Goal: Task Accomplishment & Management: Manage account settings

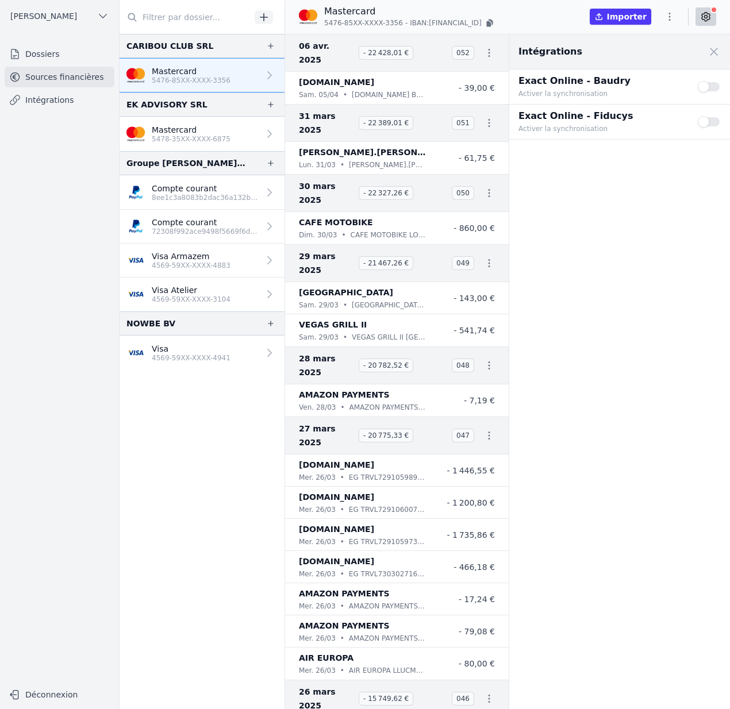
click at [715, 83] on button "Use setting" at bounding box center [709, 86] width 23 height 11
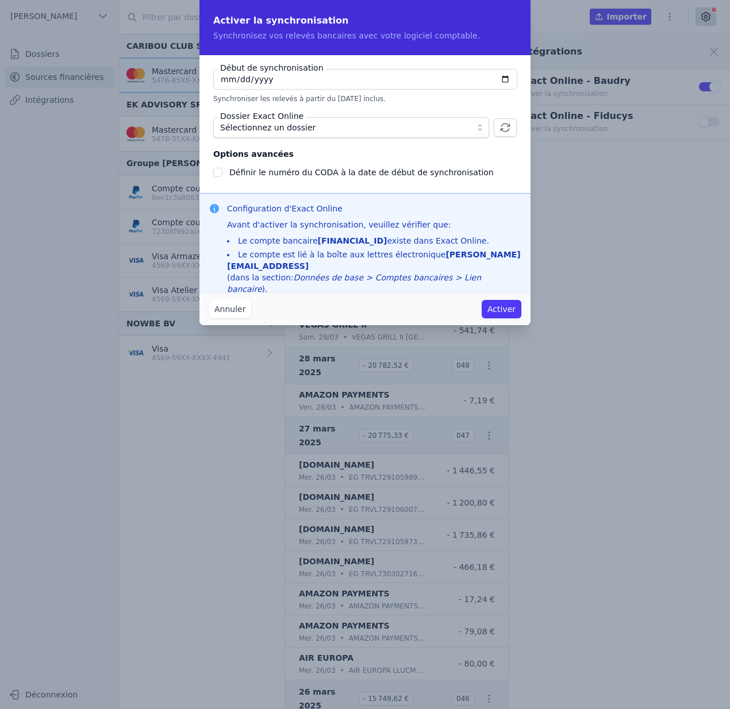
click at [479, 126] on button "Sélectionnez un dossier" at bounding box center [351, 127] width 276 height 21
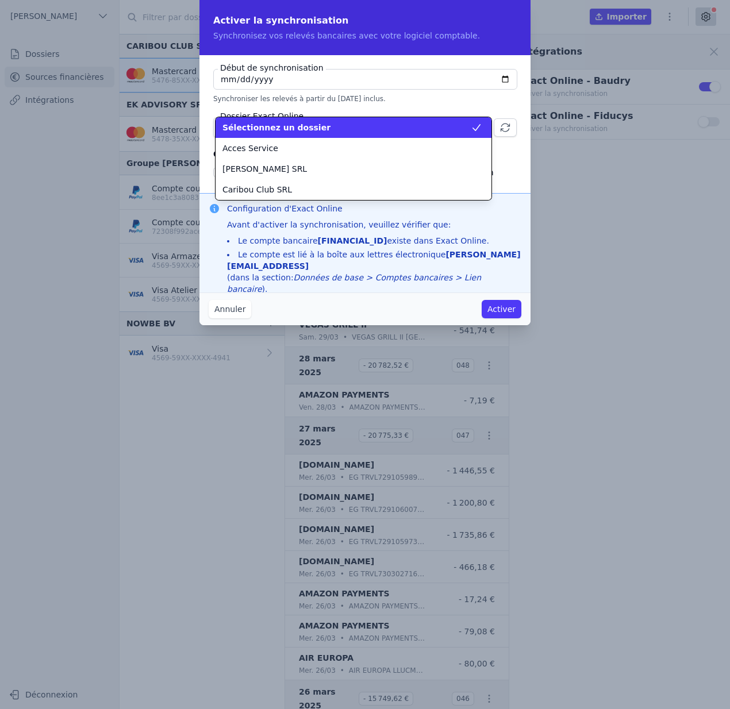
click at [479, 126] on span at bounding box center [481, 127] width 21 height 21
checkbox input "false"
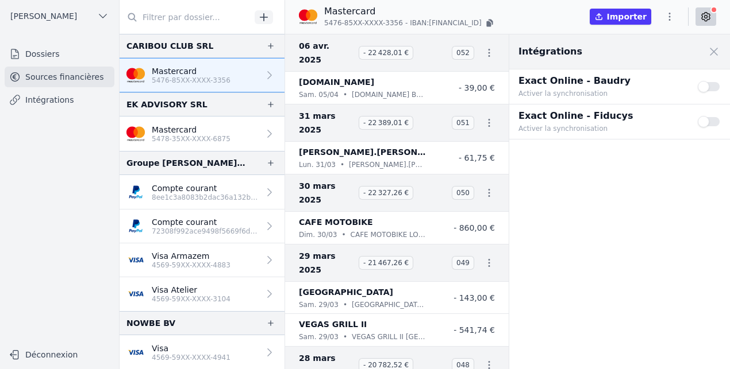
click at [707, 127] on button "Use setting" at bounding box center [709, 121] width 23 height 11
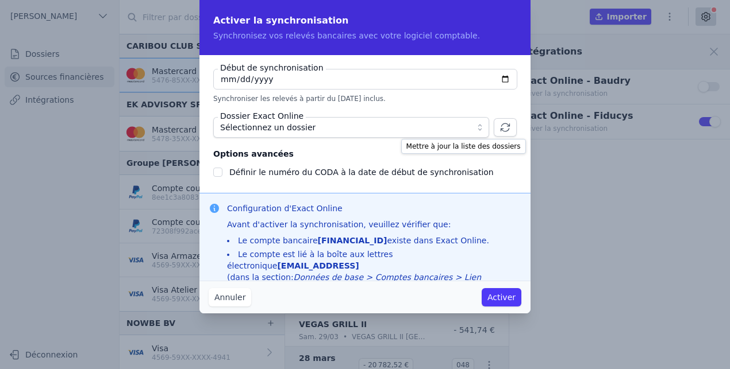
click at [509, 125] on icon "button" at bounding box center [504, 128] width 9 height 8
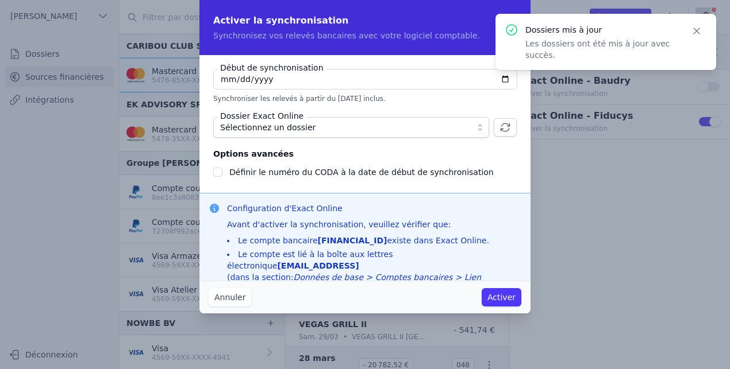
click at [226, 297] on button "Annuler" at bounding box center [230, 297] width 43 height 18
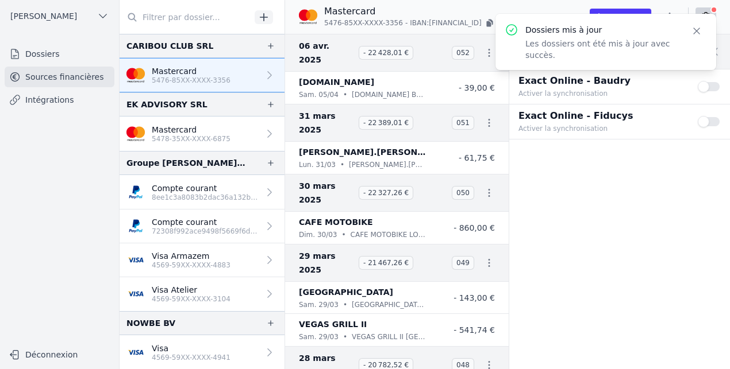
click at [700, 84] on button "Use setting" at bounding box center [709, 86] width 23 height 11
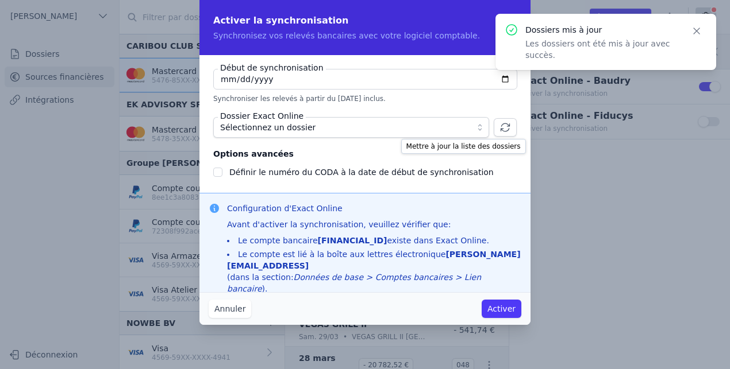
click at [504, 130] on icon "button" at bounding box center [504, 127] width 11 height 11
